Goal: Task Accomplishment & Management: Manage account settings

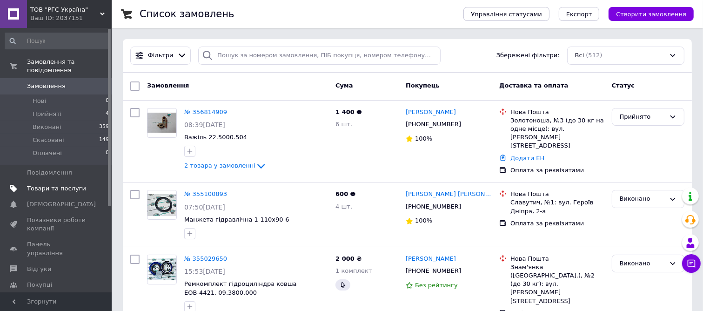
click at [57, 184] on span "Товари та послуги" at bounding box center [56, 188] width 59 height 8
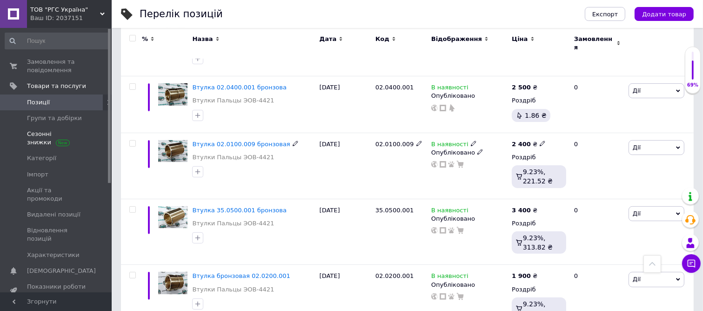
scroll to position [263, 0]
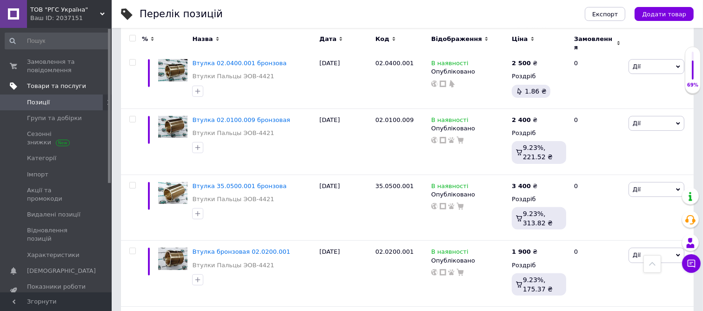
click at [41, 87] on span "Товари та послуги" at bounding box center [56, 86] width 59 height 8
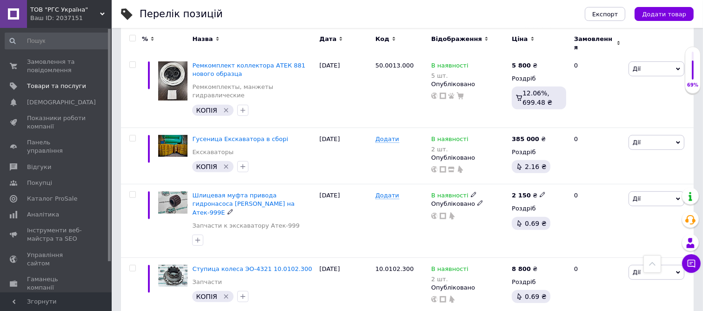
scroll to position [527, 0]
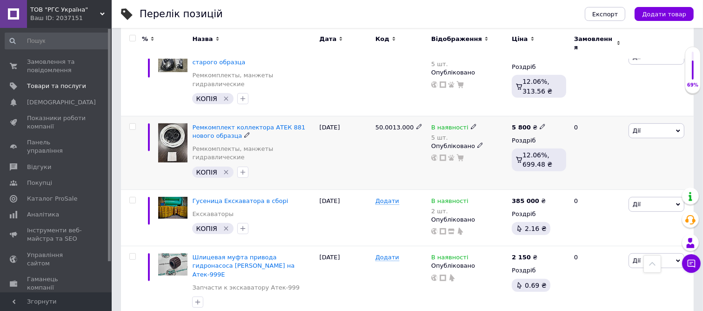
click at [175, 123] on img at bounding box center [172, 143] width 29 height 40
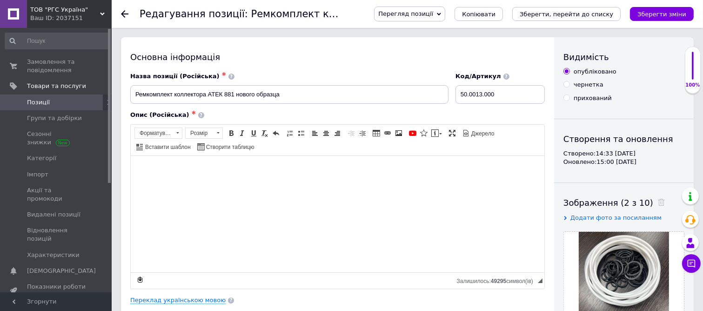
checkbox input "true"
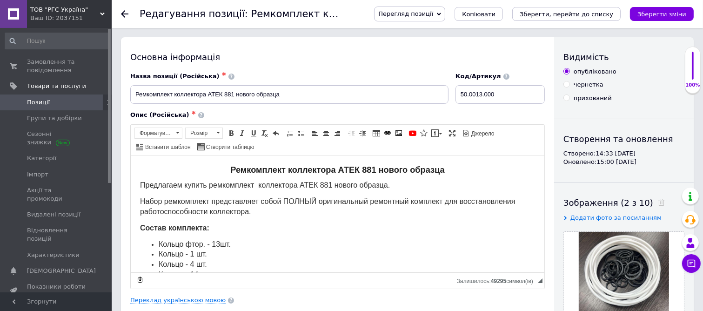
click at [125, 16] on icon at bounding box center [124, 13] width 7 height 7
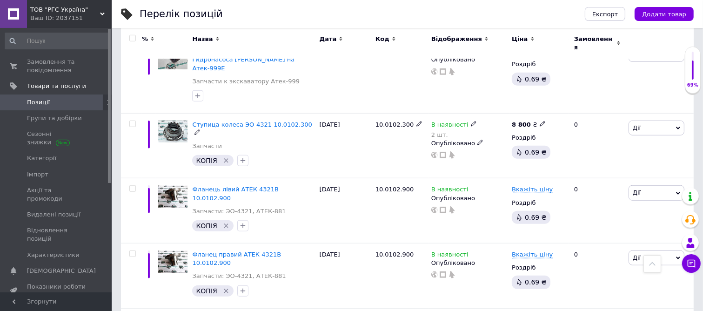
scroll to position [744, 0]
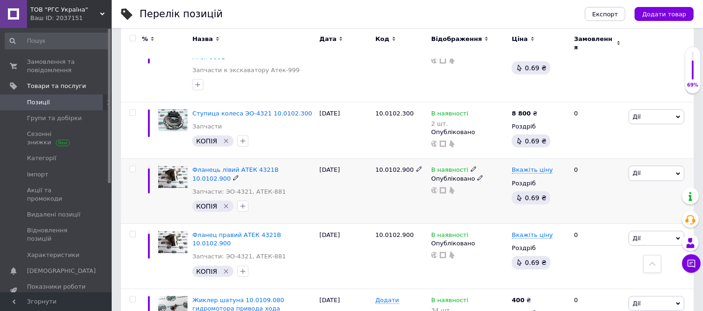
click at [134, 166] on input "checkbox" at bounding box center [132, 169] width 6 height 6
checkbox input "true"
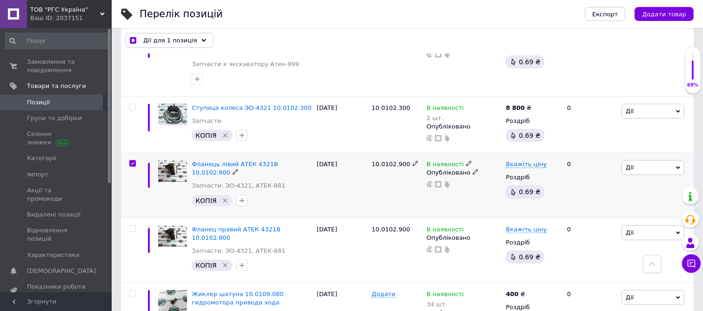
scroll to position [752, 0]
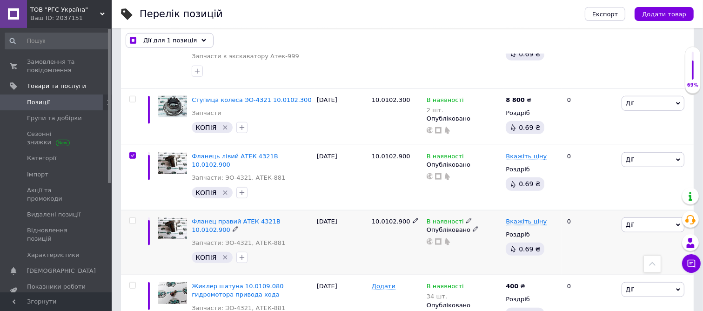
click at [134, 218] on input "checkbox" at bounding box center [132, 221] width 6 height 6
checkbox input "true"
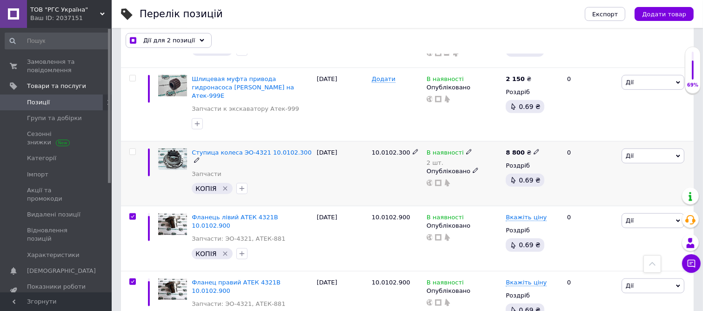
scroll to position [690, 0]
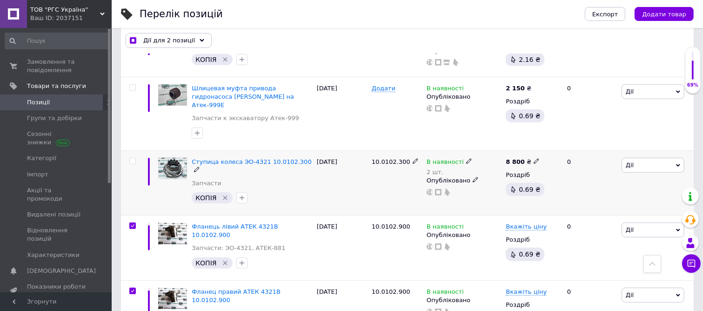
click at [134, 158] on input "checkbox" at bounding box center [132, 161] width 6 height 6
checkbox input "true"
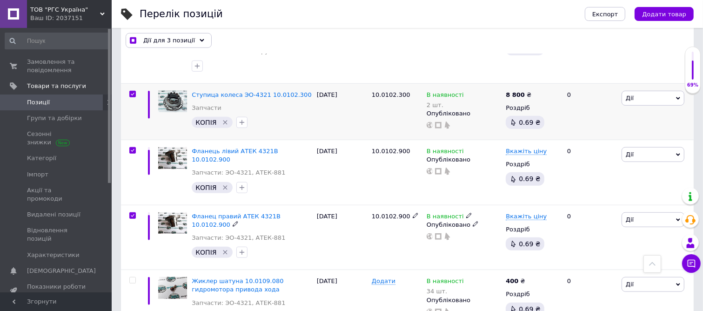
scroll to position [752, 0]
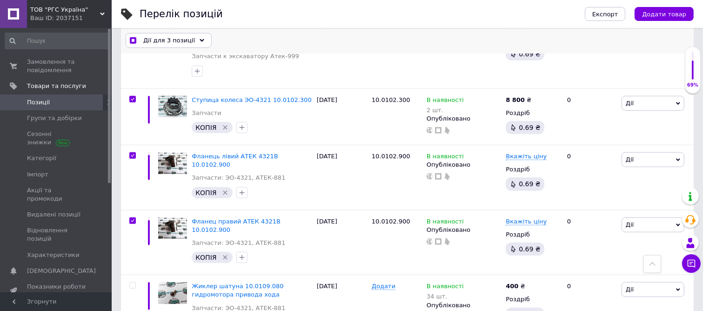
click at [199, 43] on div "Дії для 3 позиції" at bounding box center [169, 40] width 86 height 15
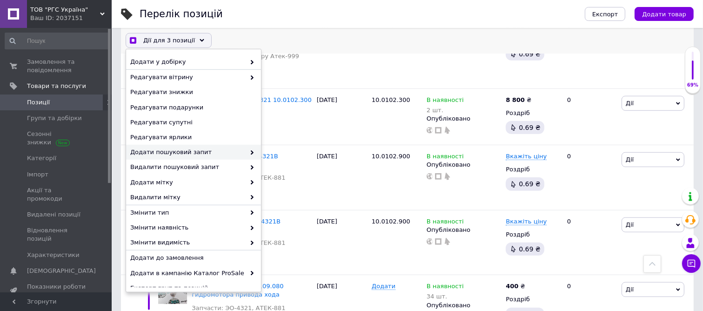
scroll to position [83, 0]
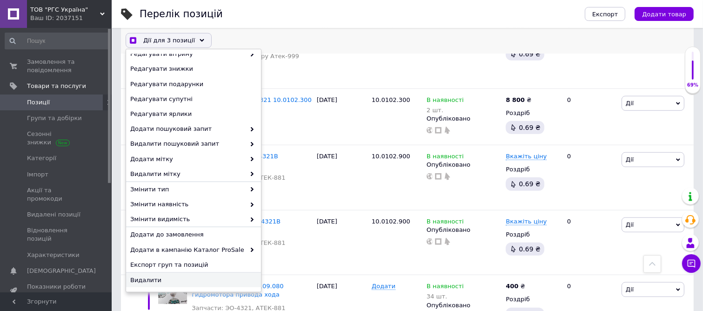
click at [147, 279] on span "Видалити" at bounding box center [192, 280] width 124 height 8
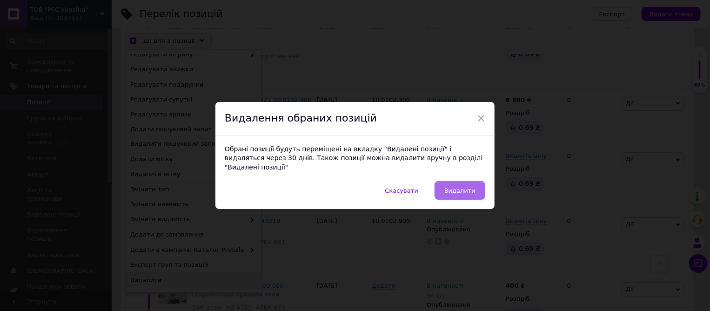
click at [454, 187] on span "Видалити" at bounding box center [459, 190] width 31 height 7
checkbox input "true"
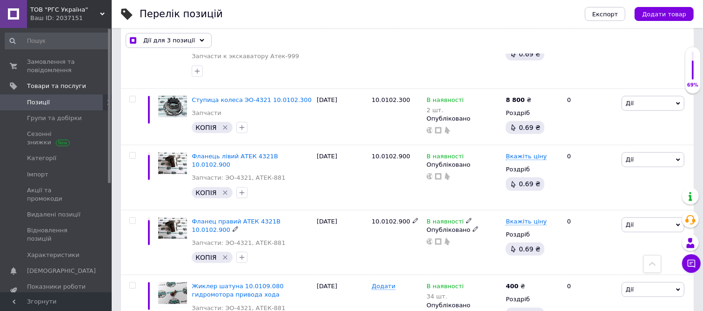
checkbox input "false"
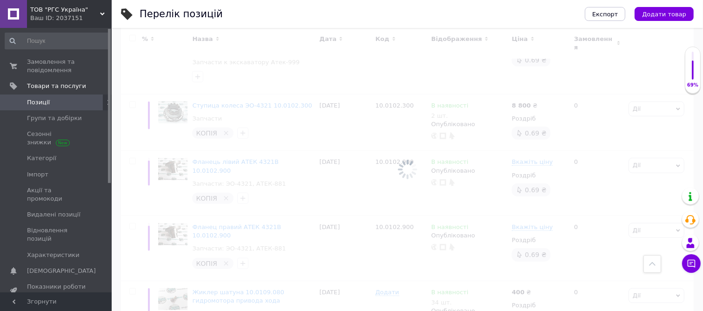
scroll to position [744, 0]
